Goal: Information Seeking & Learning: Learn about a topic

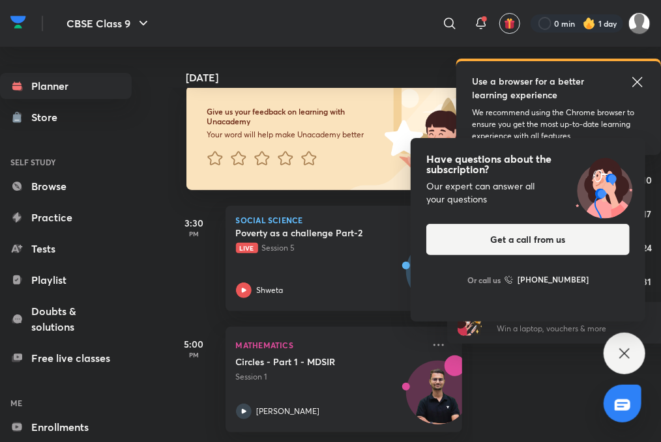
scroll to position [78, 0]
click at [626, 362] on div "Have questions about the subscription? Our expert can answer all your questions…" at bounding box center [624, 354] width 42 height 42
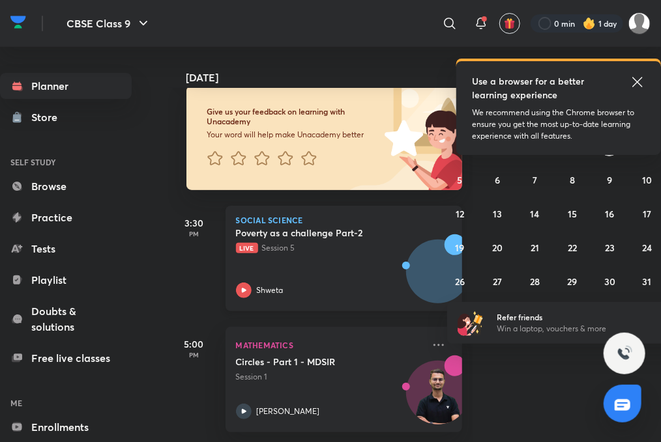
click at [253, 283] on div "Shweta" at bounding box center [330, 291] width 188 height 16
